Goal: Navigation & Orientation: Find specific page/section

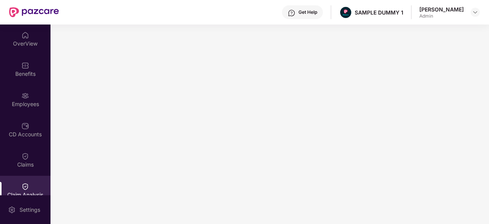
click at [28, 35] on div "OverView" at bounding box center [25, 38] width 51 height 29
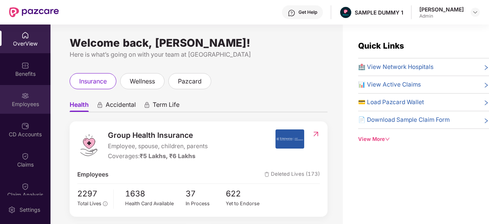
click at [18, 99] on div "Employees" at bounding box center [25, 99] width 51 height 29
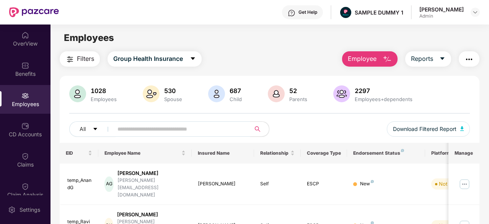
click at [377, 57] on button "Employee" at bounding box center [369, 58] width 55 height 15
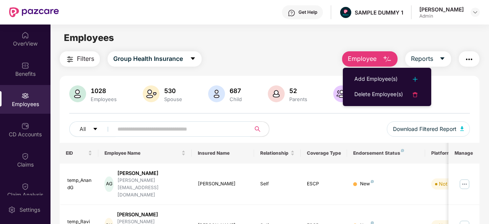
click at [227, 41] on div "Employees" at bounding box center [270, 38] width 438 height 15
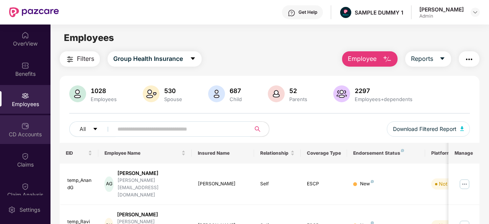
click at [27, 140] on div "CD Accounts" at bounding box center [25, 129] width 51 height 29
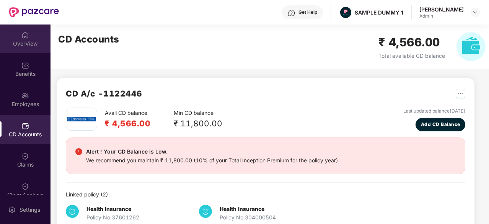
click at [42, 28] on div "OverView" at bounding box center [25, 38] width 51 height 29
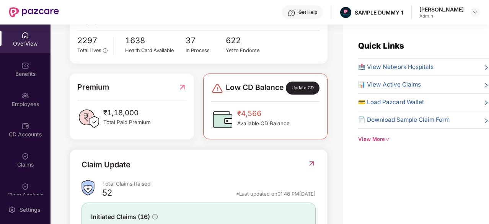
scroll to position [251, 0]
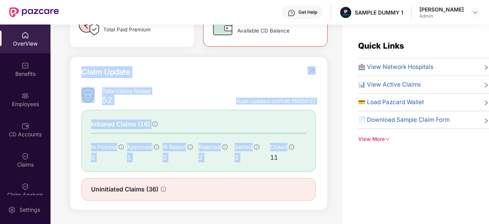
drag, startPoint x: 84, startPoint y: 71, endPoint x: 329, endPoint y: 147, distance: 256.4
click at [329, 147] on div "Welcome back, Hardik Maheswari! Here is what’s going on with your team at Pazca…" at bounding box center [197, 128] width 292 height 209
click at [269, 75] on div "Claim Update" at bounding box center [199, 76] width 234 height 21
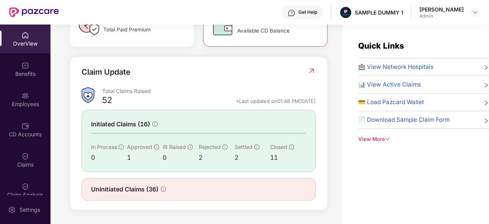
drag, startPoint x: 216, startPoint y: 99, endPoint x: 315, endPoint y: 106, distance: 99.7
click at [315, 106] on div "Claim Update Total Claims Raised 52 *Last updated on 01:48 PM, 28 Aug 2025 Init…" at bounding box center [199, 134] width 258 height 154
click at [241, 83] on div "Claim Update" at bounding box center [199, 76] width 234 height 21
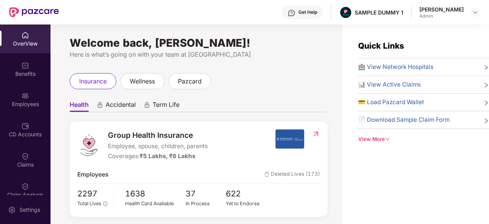
click at [382, 65] on span "🏥 View Network Hospitals" at bounding box center [395, 66] width 75 height 9
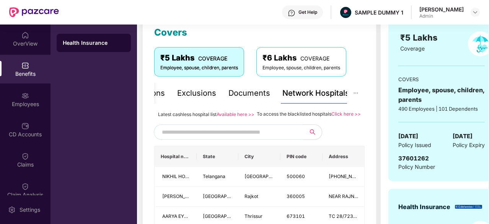
scroll to position [109, 0]
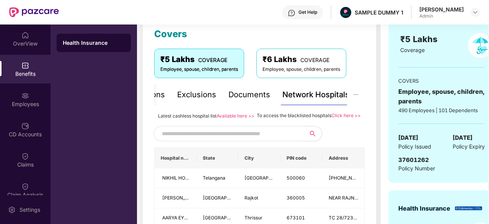
click at [241, 139] on input "text" at bounding box center [227, 133] width 131 height 11
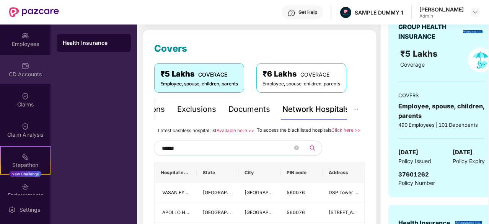
scroll to position [61, 0]
type input "******"
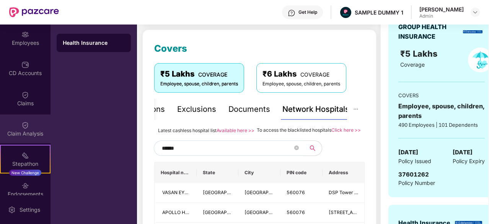
click at [17, 121] on div "Claim Analysis" at bounding box center [25, 128] width 51 height 29
